Goal: Information Seeking & Learning: Find specific fact

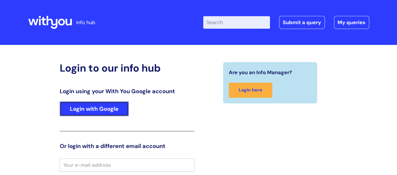
click at [94, 107] on link "Login with Google" at bounding box center [94, 109] width 69 height 15
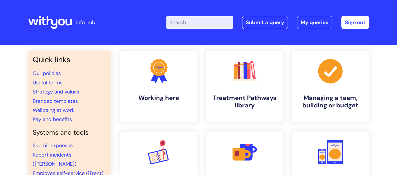
click at [183, 22] on input "Enter your search term here..." at bounding box center [199, 22] width 67 height 13
type input "tops"
click button "Search" at bounding box center [0, 0] width 0 height 0
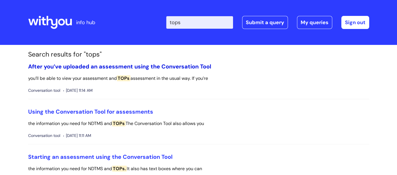
click at [149, 65] on link "After you’ve uploaded an assessment using the Conversation Tool" at bounding box center [119, 66] width 183 height 7
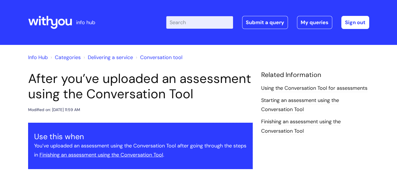
click at [182, 25] on input "Enter your search term here..." at bounding box center [199, 22] width 67 height 13
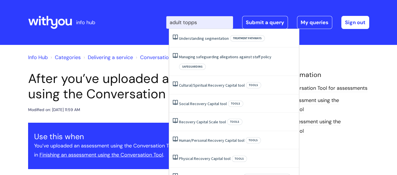
type input "adult topps"
click button "Search" at bounding box center [0, 0] width 0 height 0
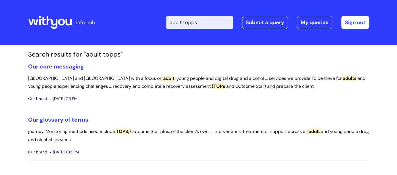
click at [60, 24] on icon at bounding box center [61, 22] width 7 height 7
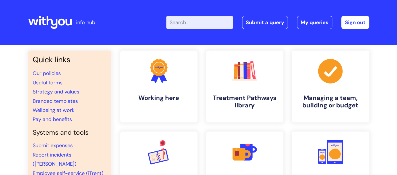
click at [187, 23] on input "Enter your search term here..." at bounding box center [199, 22] width 67 height 13
type input "topps"
click button "Search" at bounding box center [0, 0] width 0 height 0
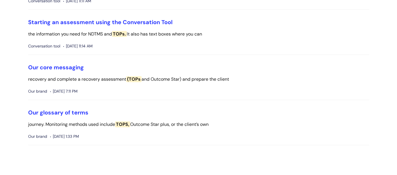
scroll to position [137, 0]
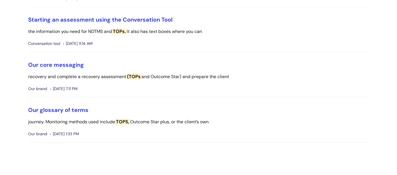
click at [132, 77] on span "(TOPs" at bounding box center [133, 77] width 15 height 6
click at [70, 109] on link "Our glossary of terms" at bounding box center [58, 109] width 60 height 7
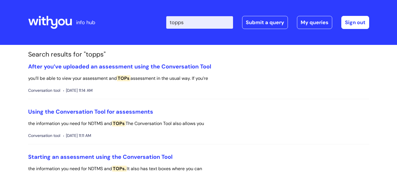
scroll to position [136, 0]
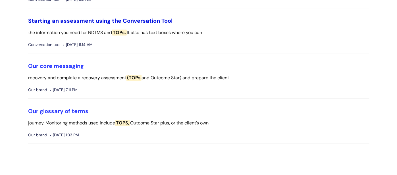
click at [63, 20] on link "Starting an assessment using the Conversation Tool" at bounding box center [100, 20] width 144 height 7
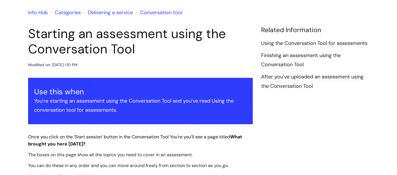
scroll to position [39, 0]
